Goal: Check status: Check status

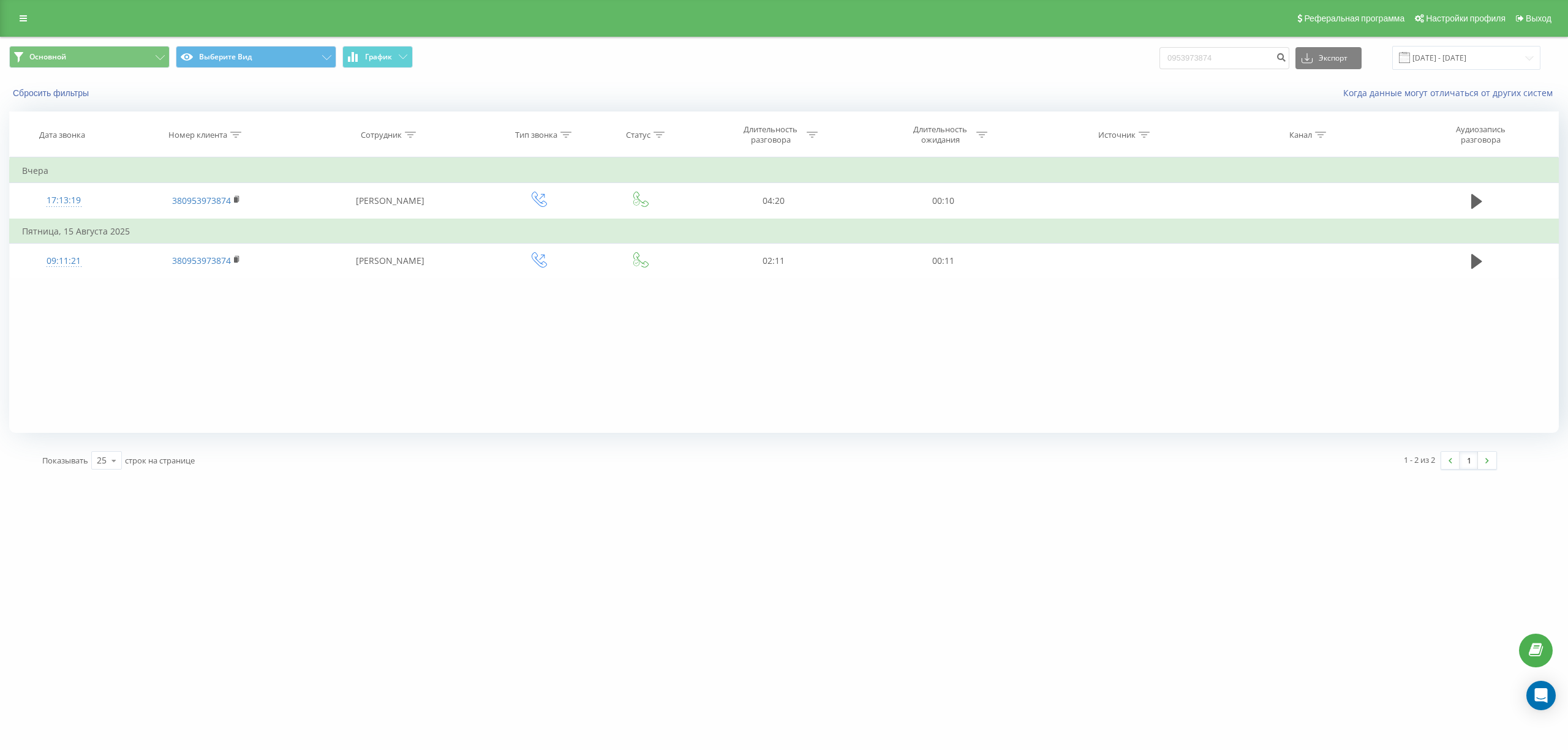
click at [430, 578] on div "motoblok.biz 0953973874 Проекты motoblok.biz Дашборд Центр обращений Журнал зво…" at bounding box center [784, 375] width 1568 height 750
click at [30, 21] on link at bounding box center [23, 18] width 22 height 17
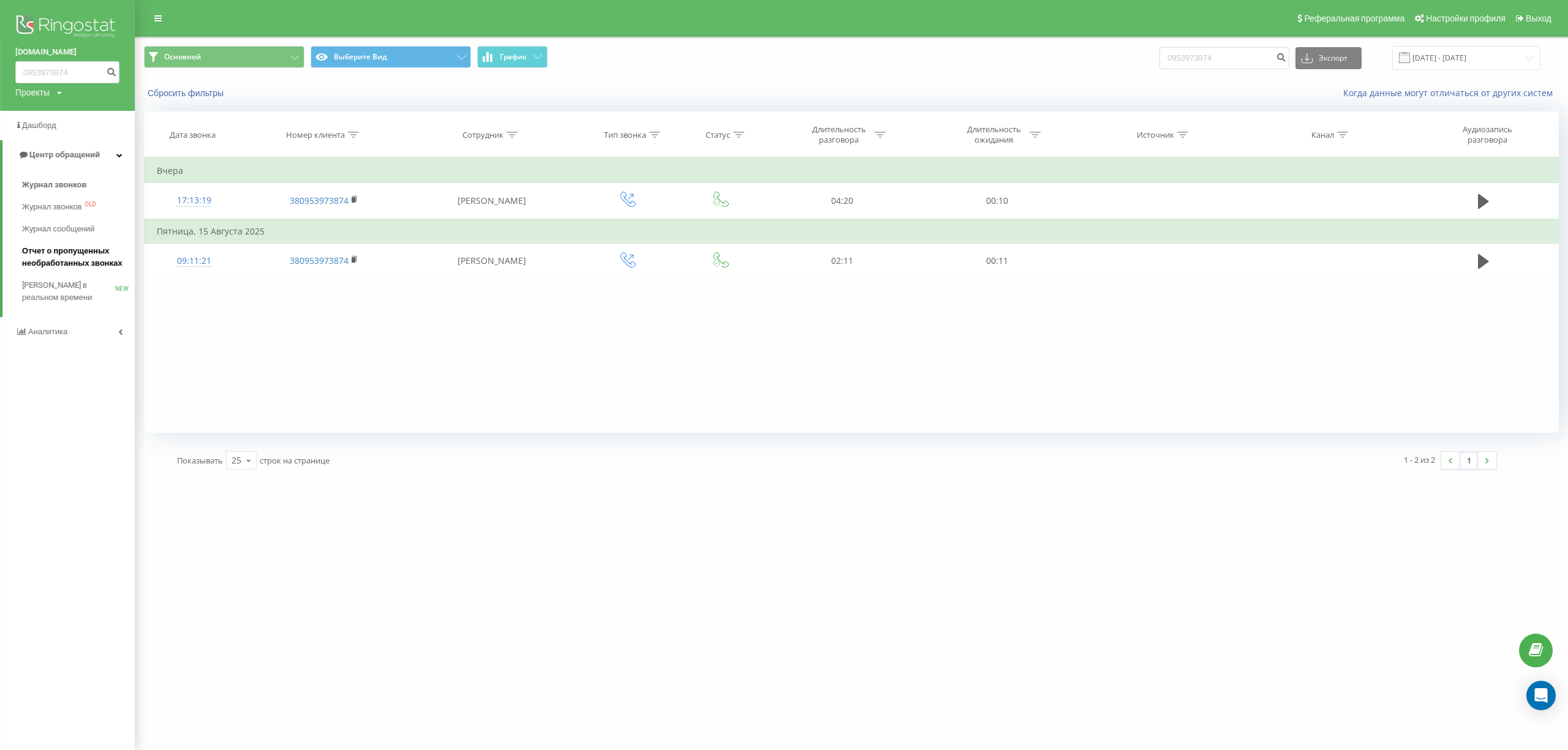
click at [58, 253] on span "Отчет о пропущенных необработанных звонках" at bounding box center [76, 257] width 107 height 24
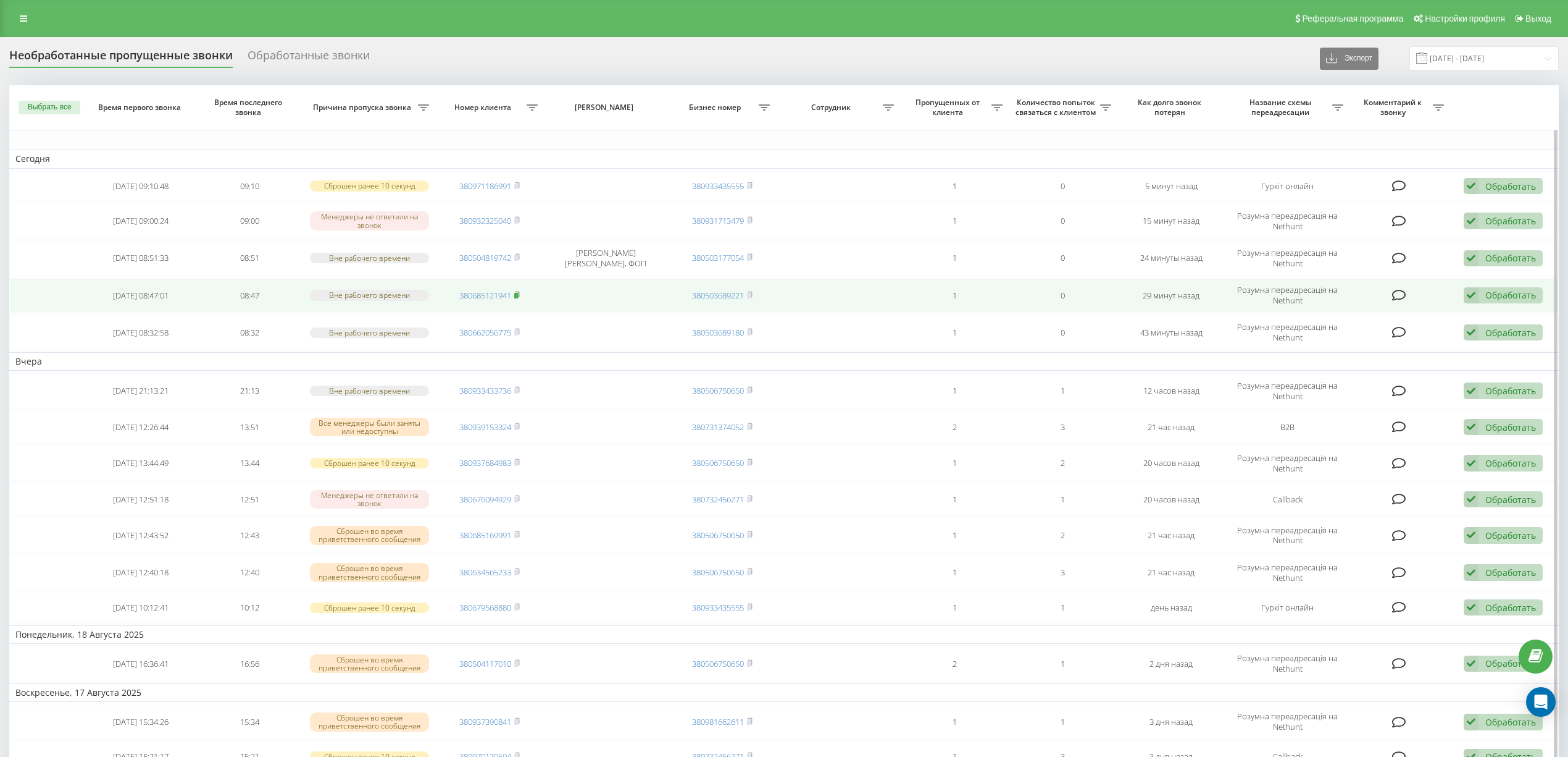
click at [518, 297] on rect at bounding box center [516, 296] width 3 height 5
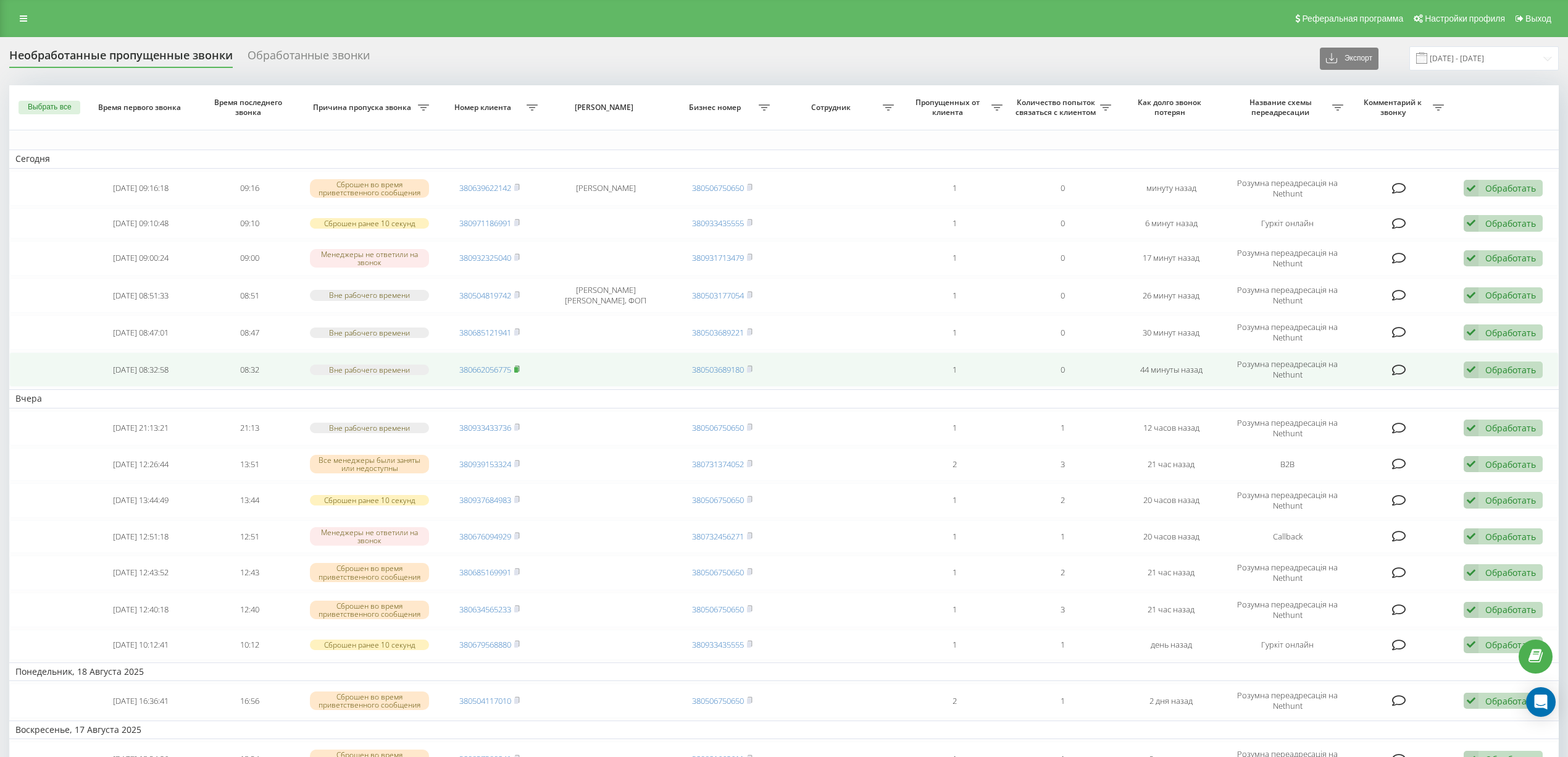
click at [518, 372] on rect at bounding box center [516, 370] width 3 height 5
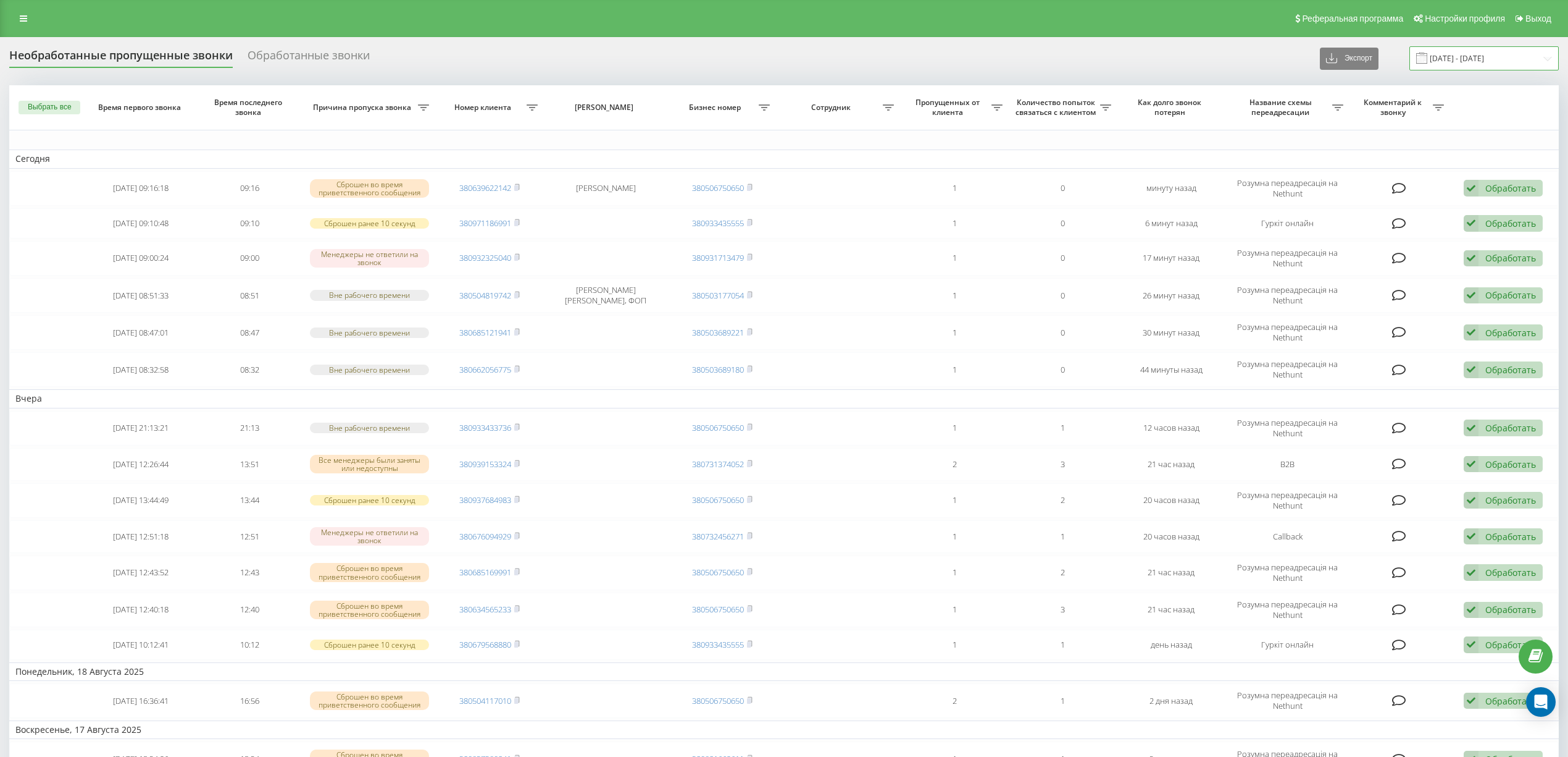
click at [1467, 63] on input "20.07.2025 - 20.08.2025" at bounding box center [1485, 58] width 150 height 24
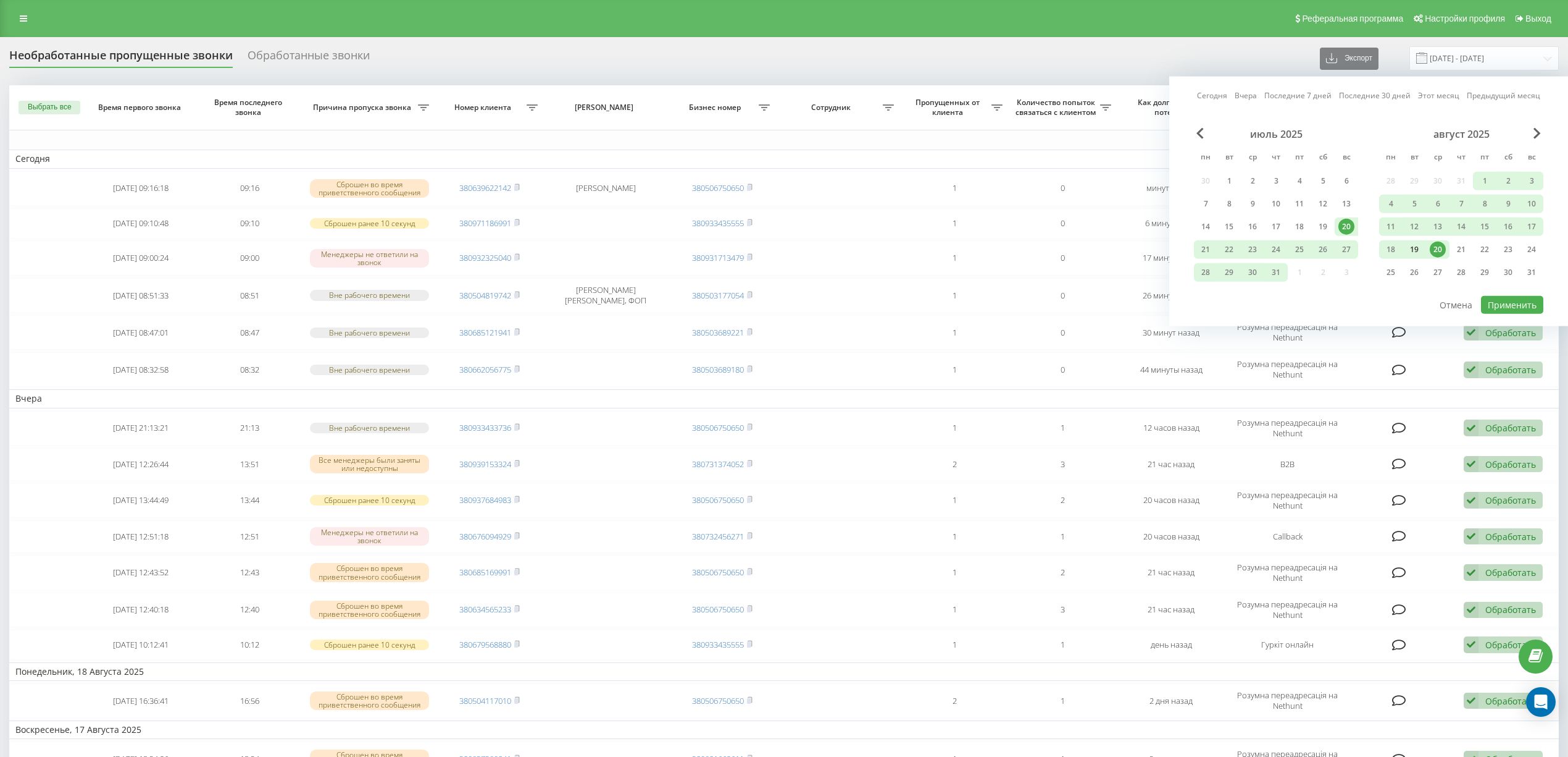
click at [1411, 248] on div "19" at bounding box center [1414, 250] width 16 height 16
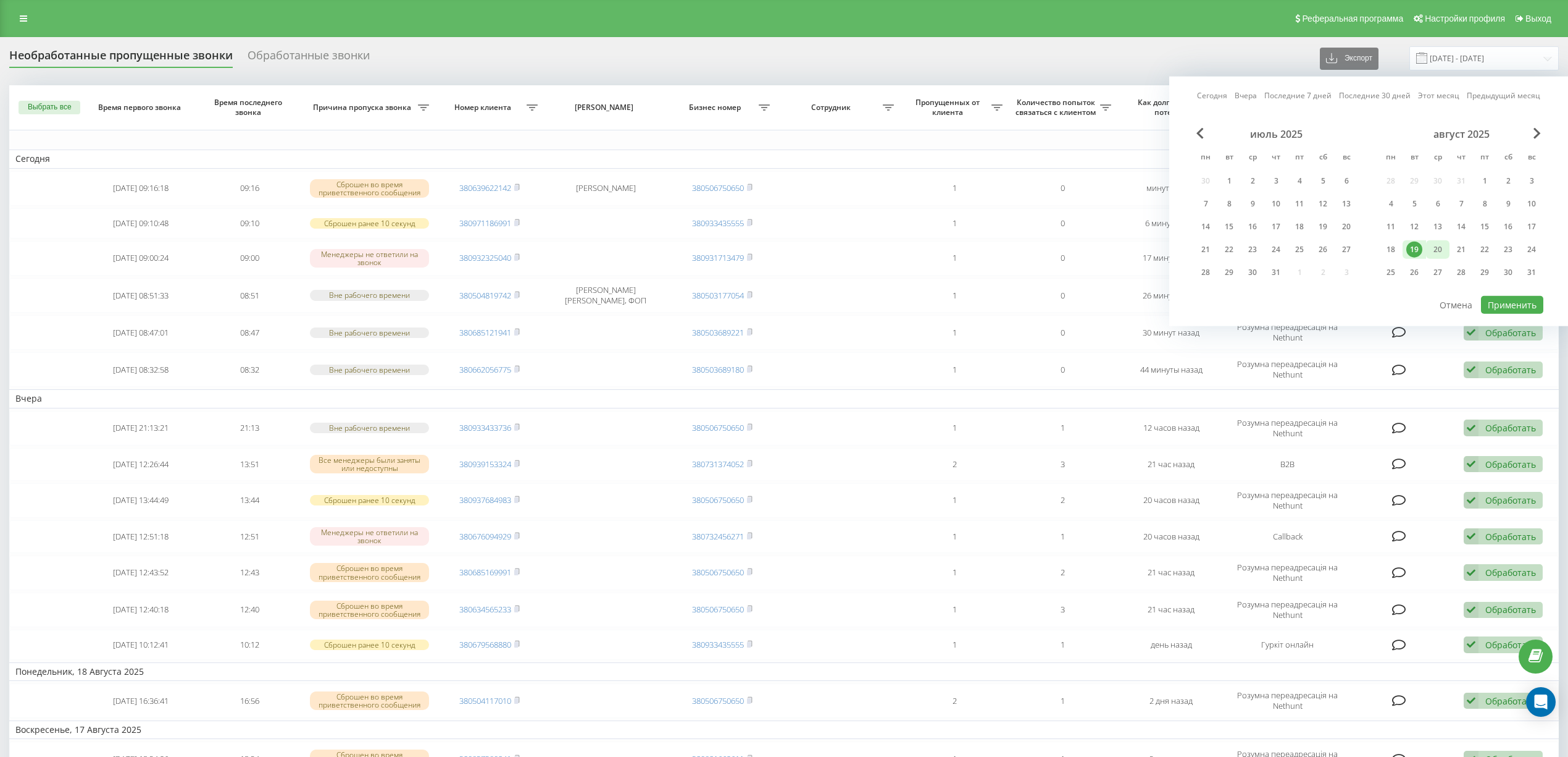
click at [1434, 248] on div "20" at bounding box center [1438, 250] width 16 height 16
click at [1505, 296] on button "Применить" at bounding box center [1512, 305] width 63 height 18
type input "[DATE] - [DATE]"
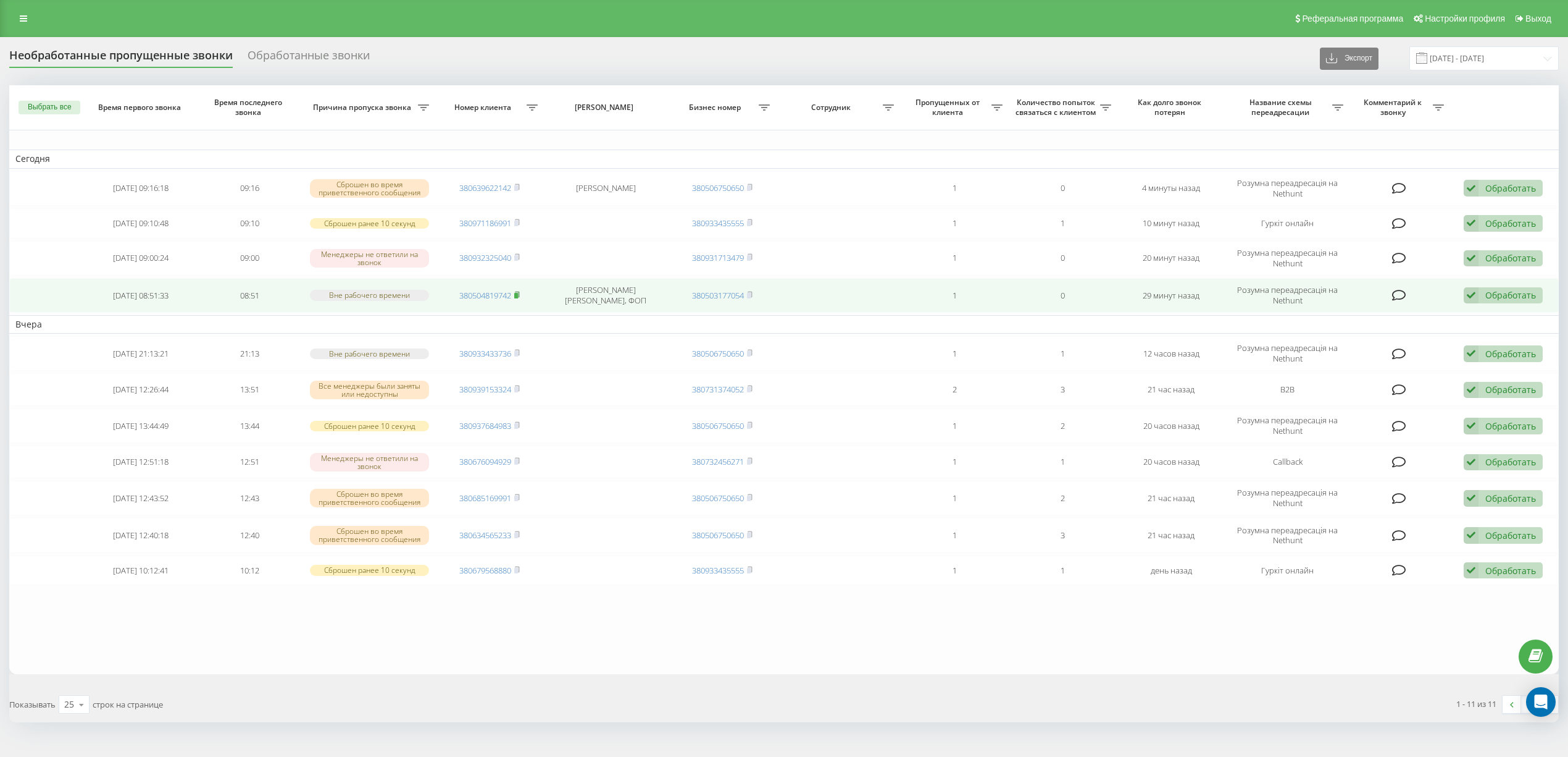
click at [517, 295] on rect at bounding box center [516, 296] width 3 height 5
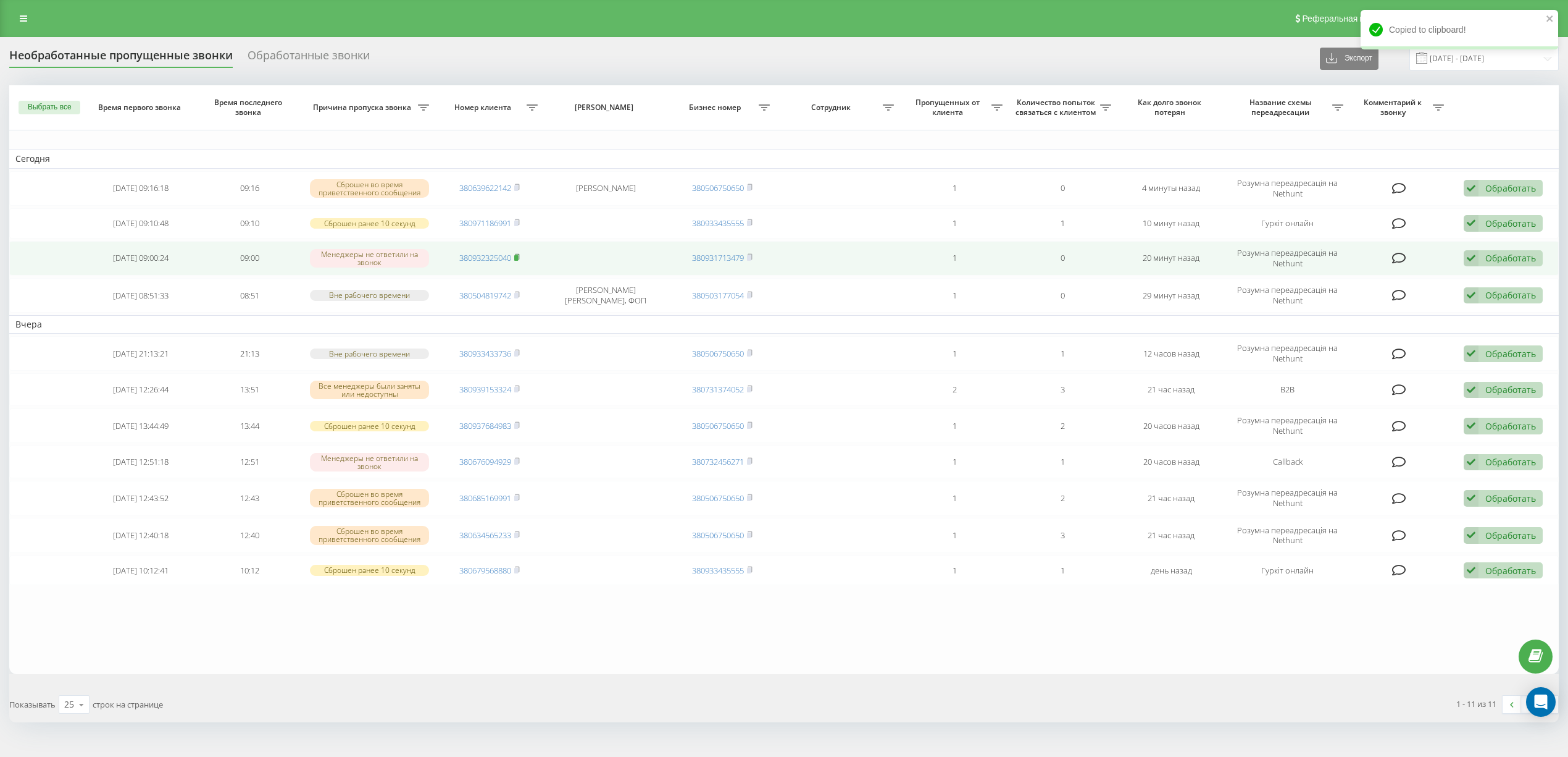
click at [518, 259] on rect at bounding box center [516, 258] width 3 height 5
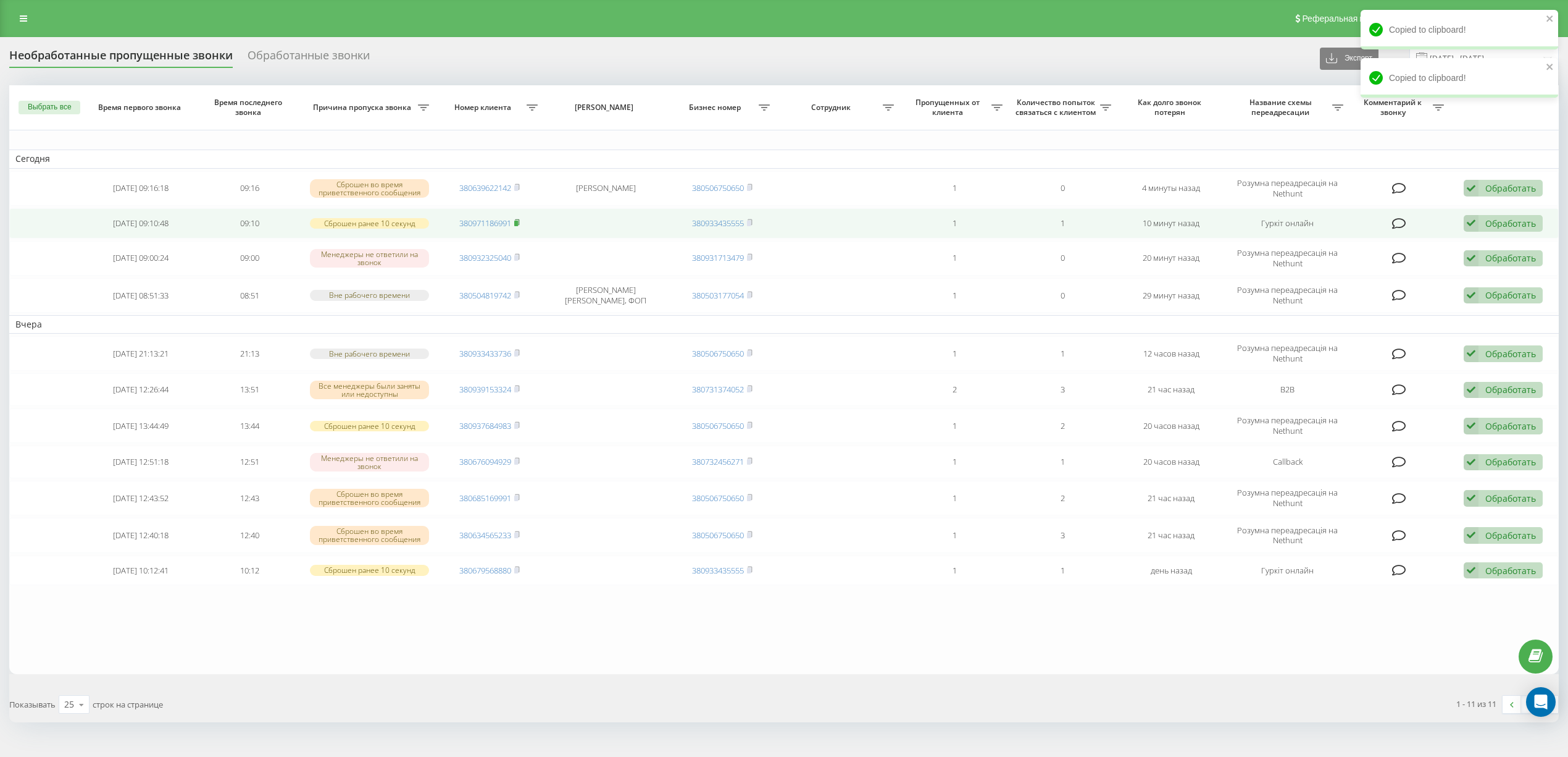
click at [517, 223] on rect at bounding box center [516, 223] width 3 height 5
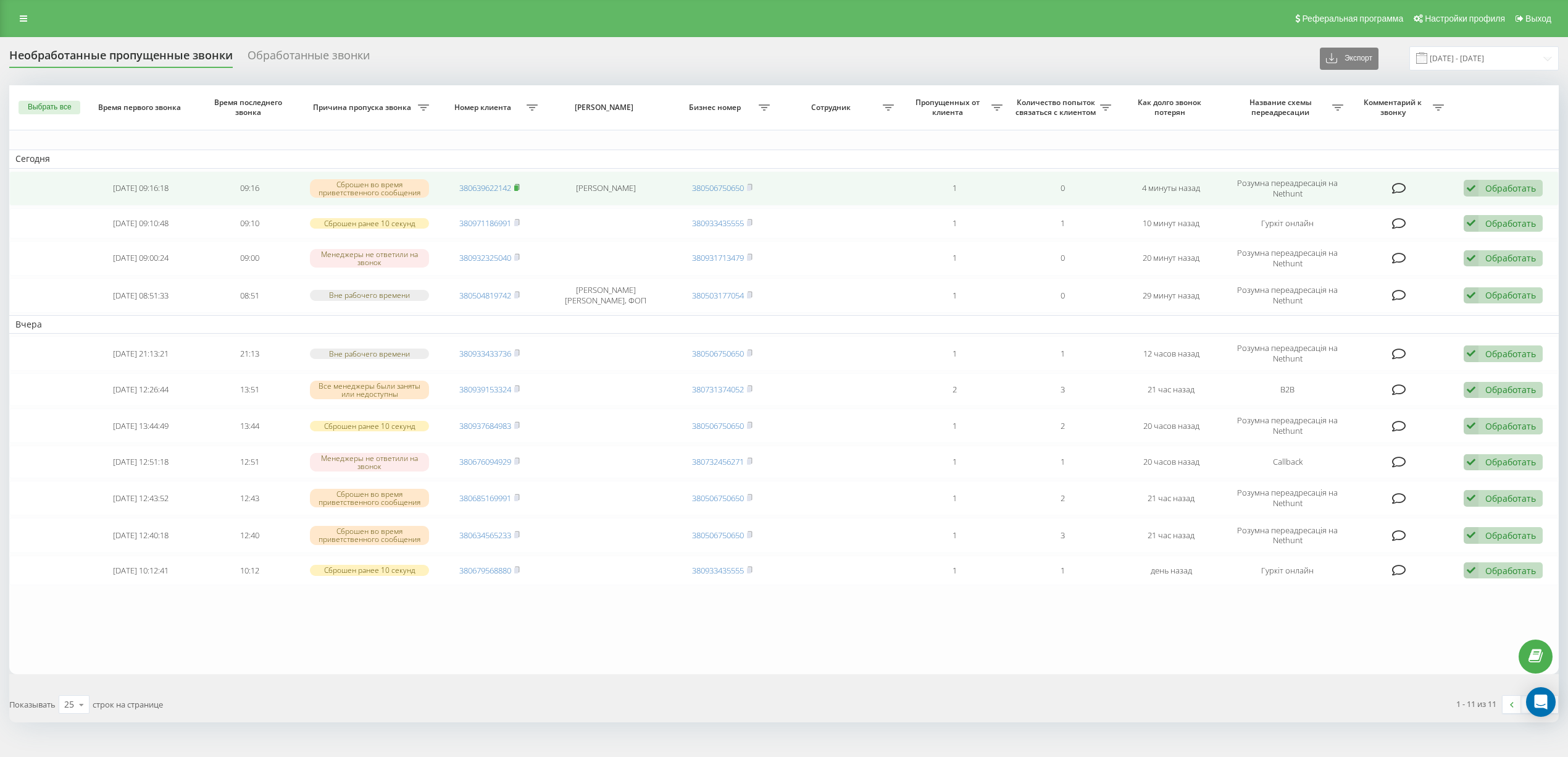
click at [518, 185] on icon at bounding box center [517, 187] width 5 height 8
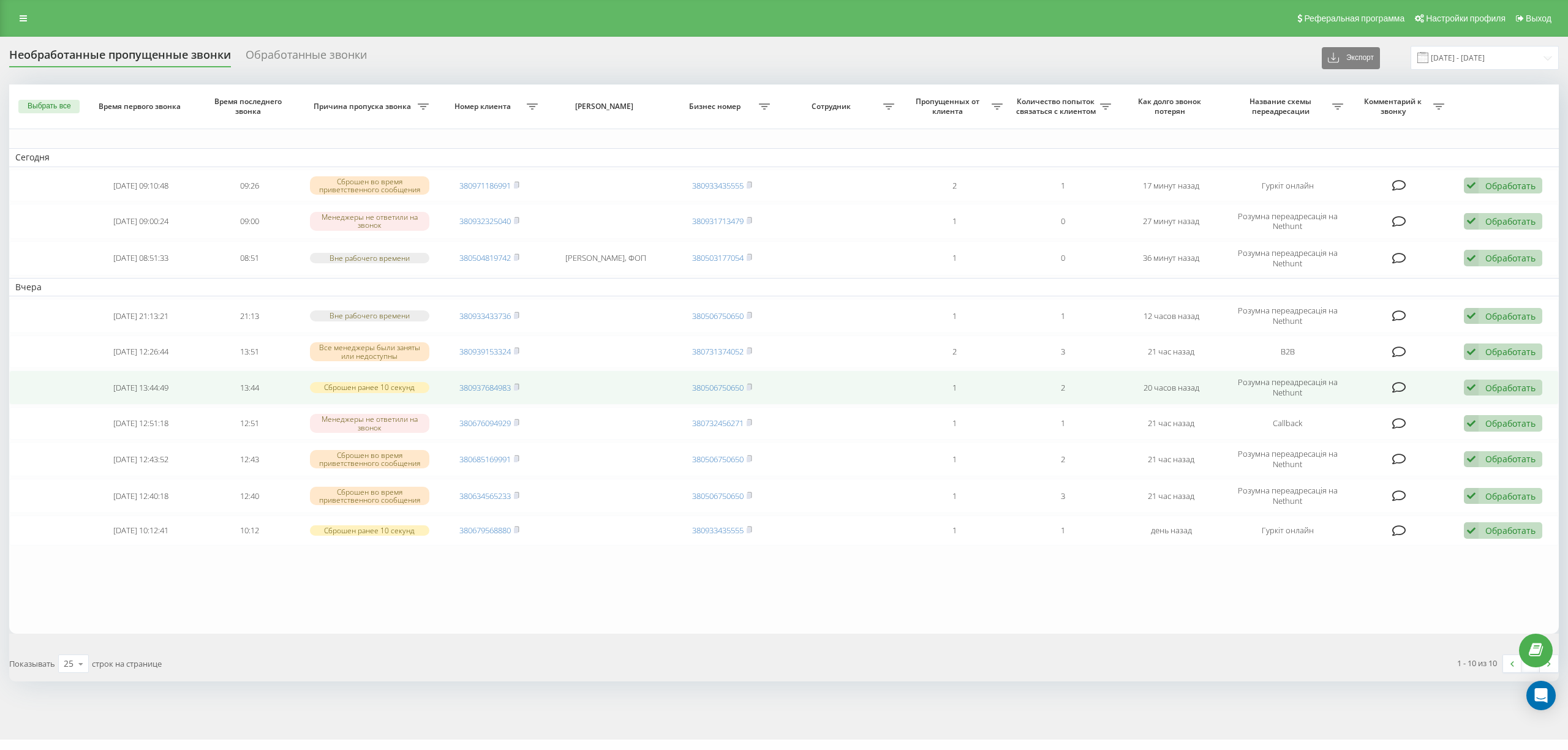
click at [1362, 404] on td at bounding box center [1399, 388] width 100 height 34
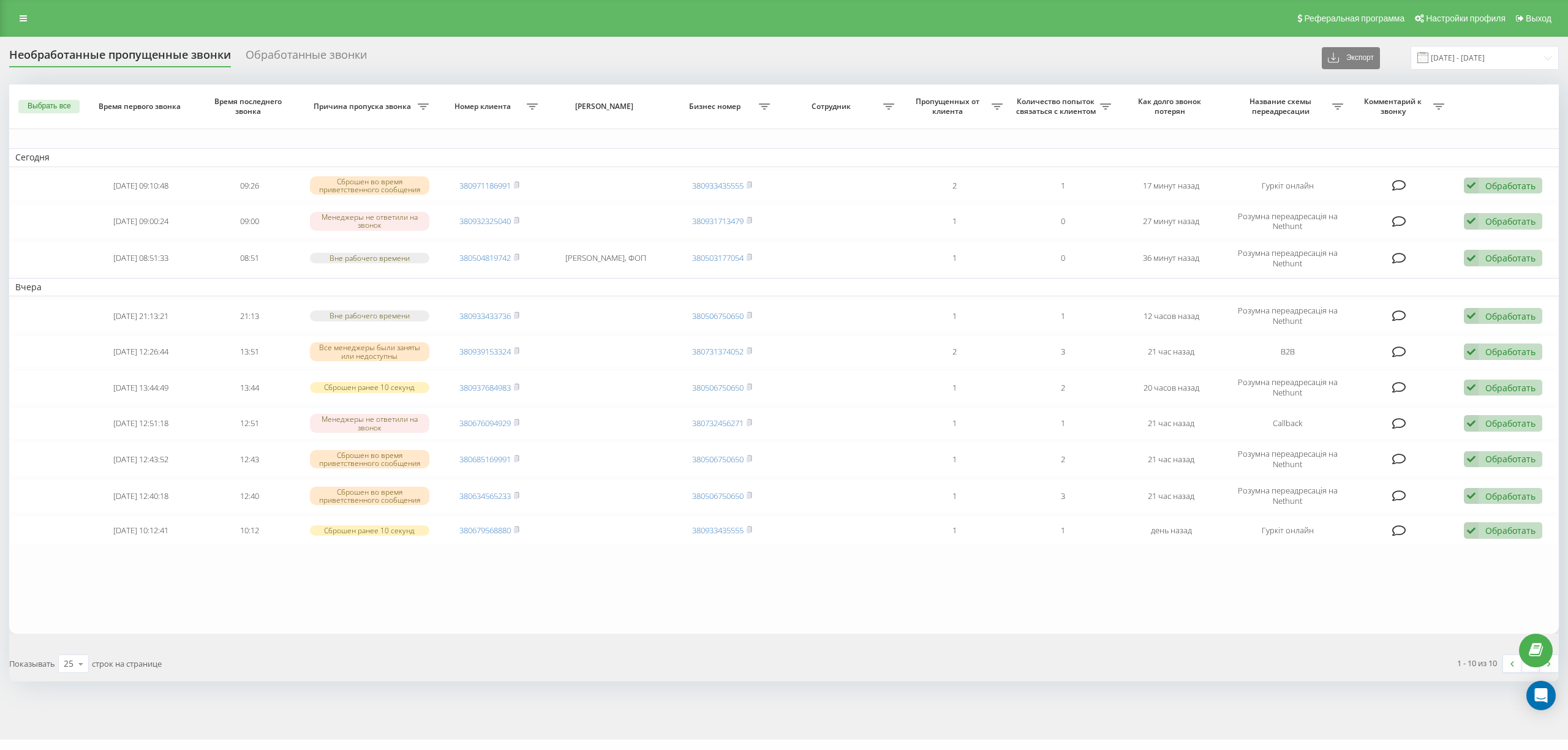
click at [172, 721] on div "Необработанные пропущенные звонки Обработанные звонки Экспорт .csv .xlsx [DATE]…" at bounding box center [784, 388] width 1568 height 703
